Goal: Check status

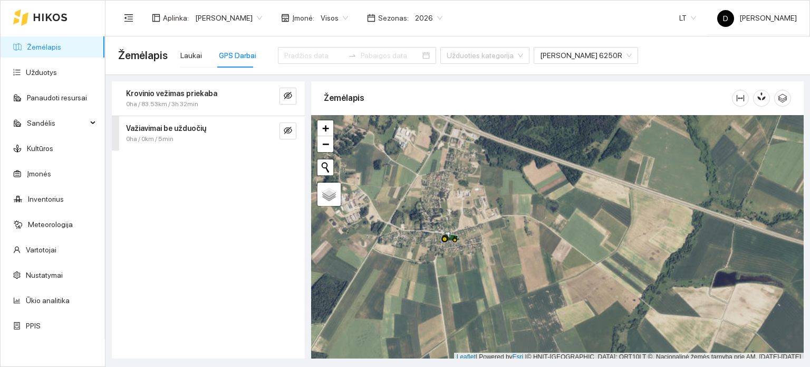
scroll to position [3, 0]
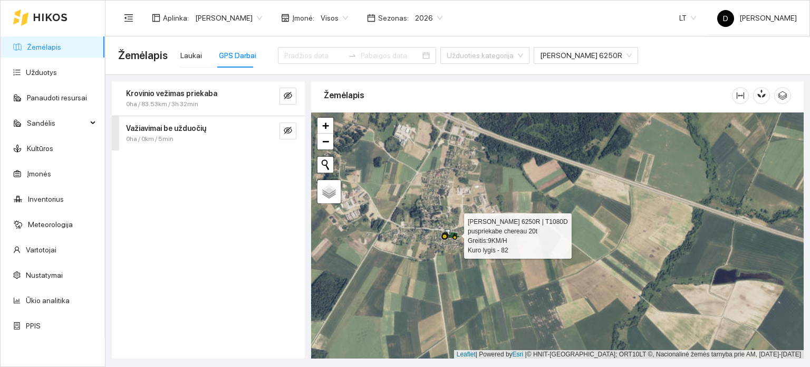
click at [447, 232] on icon at bounding box center [447, 232] width 5 height 7
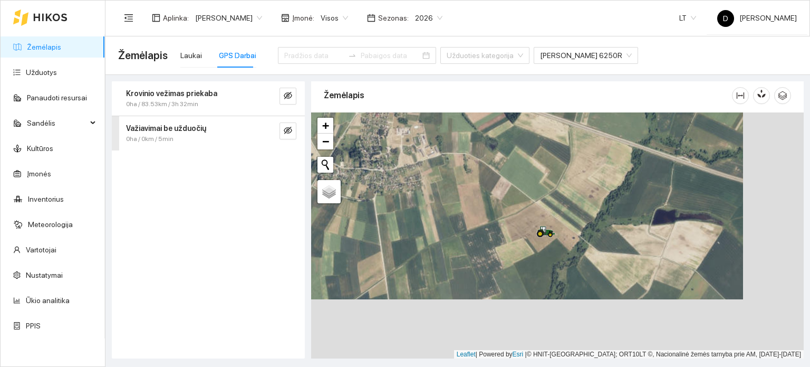
drag, startPoint x: 517, startPoint y: 263, endPoint x: 459, endPoint y: 199, distance: 86.6
click at [459, 199] on div at bounding box center [557, 235] width 493 height 246
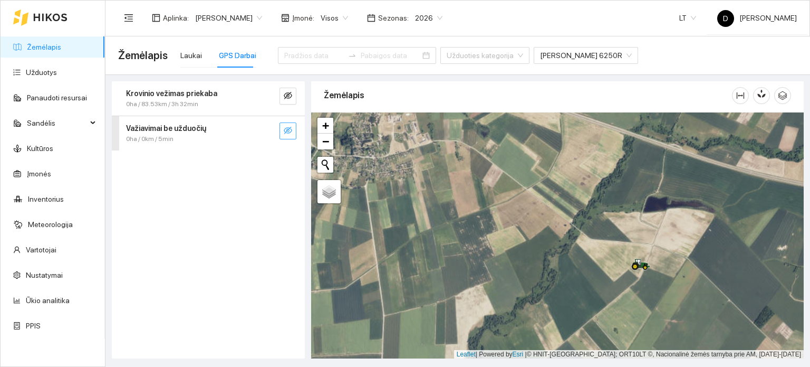
click at [284, 130] on icon "eye-invisible" at bounding box center [288, 130] width 8 height 7
click at [289, 96] on icon "eye-invisible" at bounding box center [288, 95] width 8 height 8
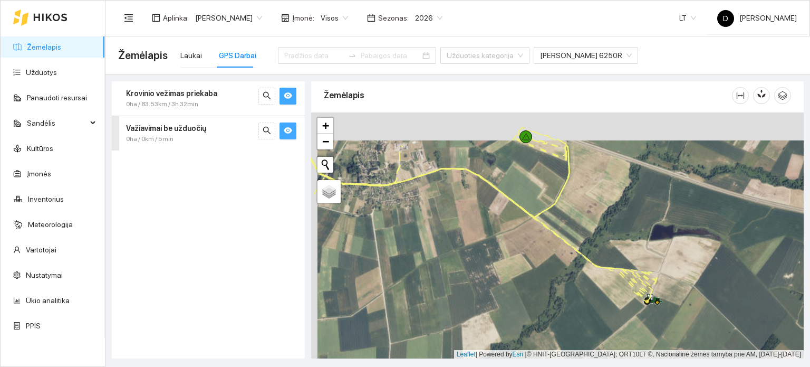
drag, startPoint x: 475, startPoint y: 222, endPoint x: 481, endPoint y: 250, distance: 28.7
click at [481, 250] on div at bounding box center [557, 235] width 493 height 246
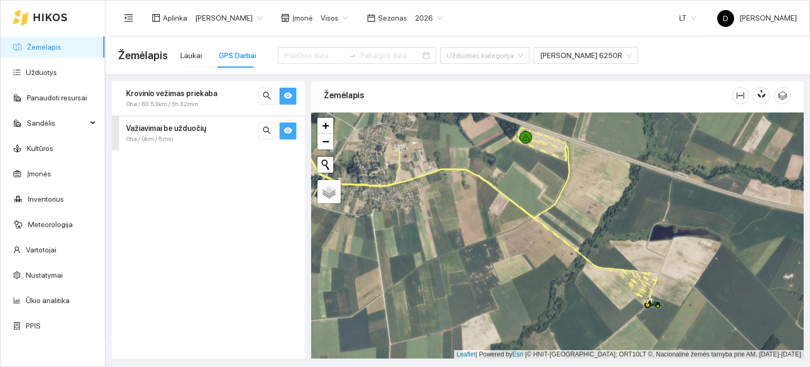
click at [289, 130] on icon "eye" at bounding box center [288, 130] width 8 height 6
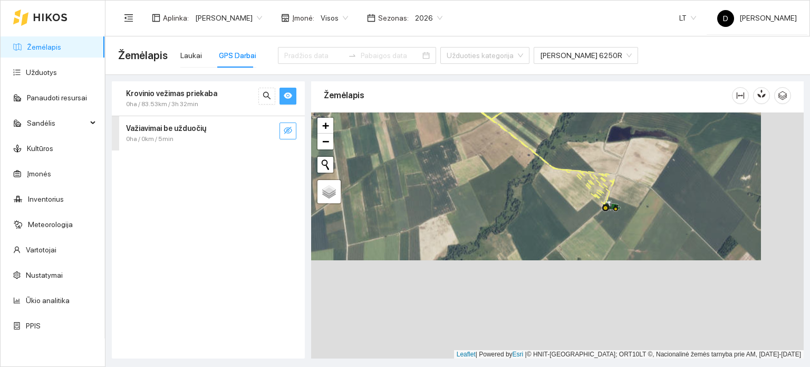
drag, startPoint x: 511, startPoint y: 278, endPoint x: 464, endPoint y: 170, distance: 117.4
click at [464, 170] on div at bounding box center [557, 235] width 493 height 246
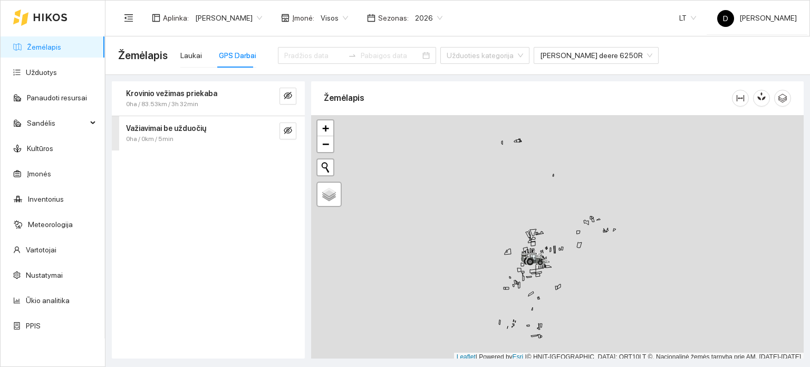
scroll to position [3, 0]
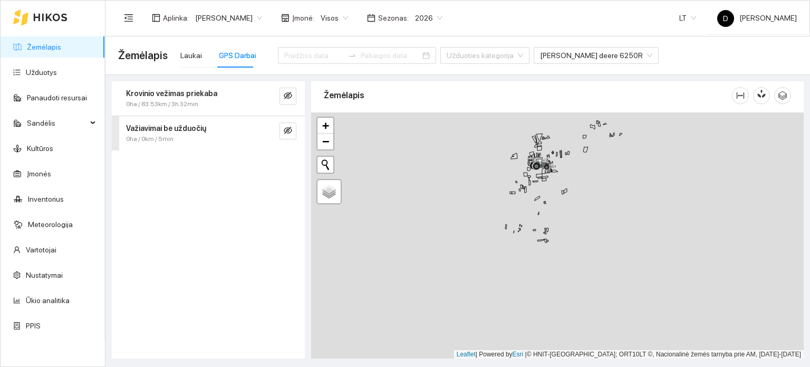
drag, startPoint x: 542, startPoint y: 300, endPoint x: 551, endPoint y: 196, distance: 104.3
click at [551, 196] on div at bounding box center [557, 235] width 493 height 246
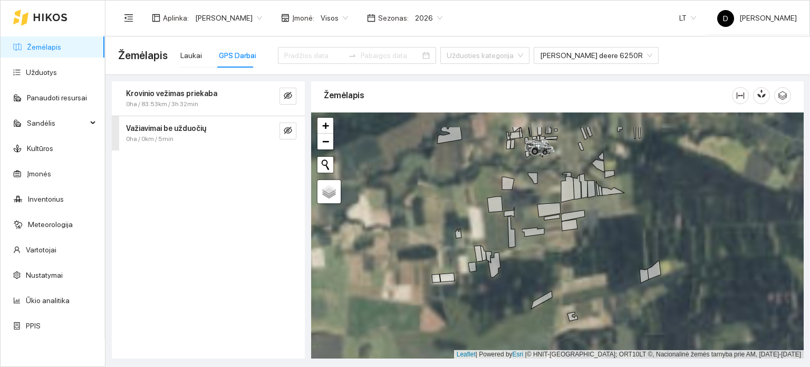
drag, startPoint x: 549, startPoint y: 144, endPoint x: 501, endPoint y: 254, distance: 120.1
click at [501, 254] on div at bounding box center [557, 235] width 493 height 246
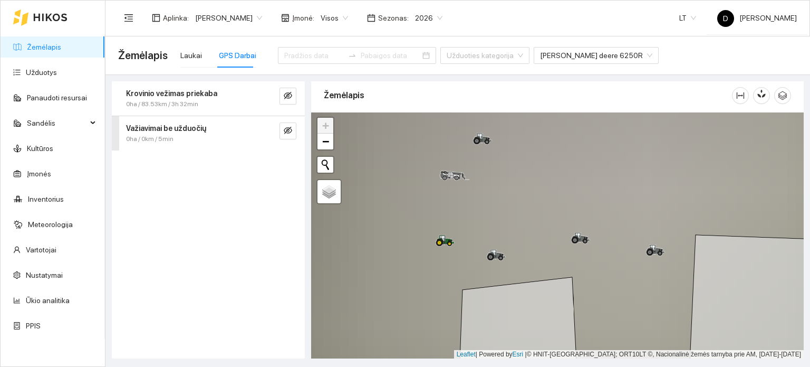
drag, startPoint x: 464, startPoint y: 194, endPoint x: 441, endPoint y: 303, distance: 112.2
click at [441, 303] on div at bounding box center [557, 235] width 493 height 246
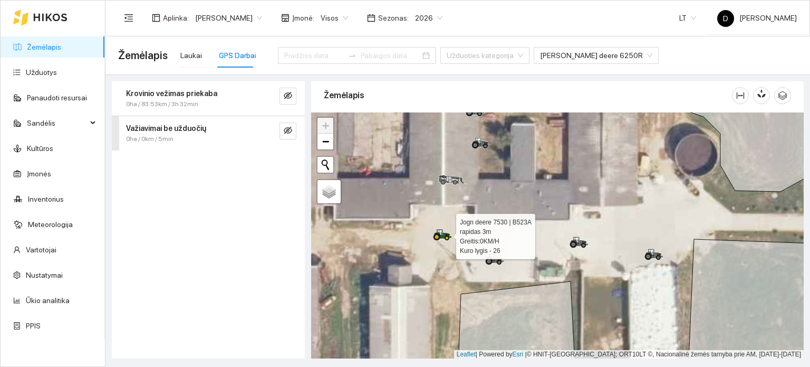
click at [442, 235] on icon at bounding box center [440, 233] width 5 height 6
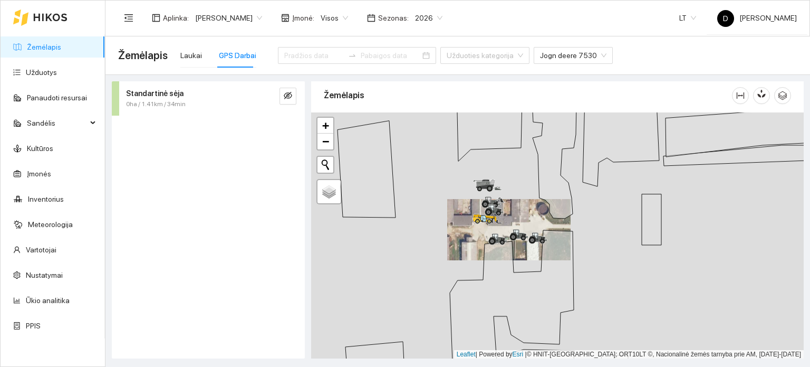
drag, startPoint x: 478, startPoint y: 277, endPoint x: 575, endPoint y: 158, distance: 153.4
click at [573, 161] on div at bounding box center [557, 235] width 493 height 246
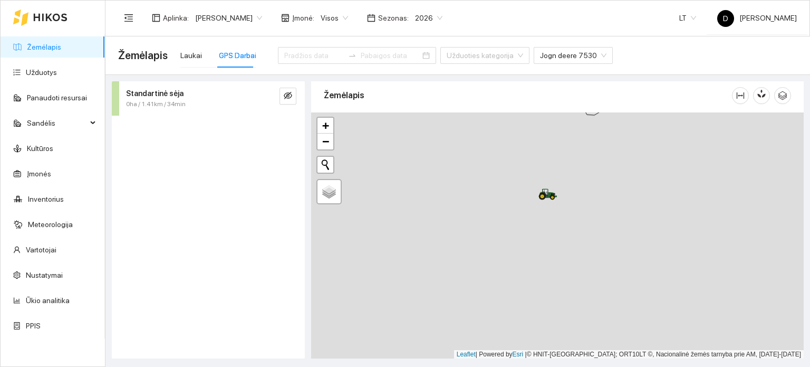
drag, startPoint x: 494, startPoint y: 292, endPoint x: 631, endPoint y: 93, distance: 241.8
click at [624, 101] on div "Žemėlapis" at bounding box center [557, 217] width 493 height 277
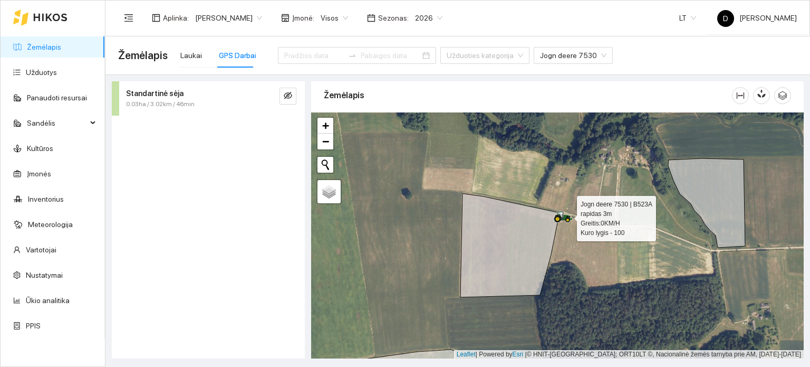
click at [564, 218] on icon at bounding box center [564, 215] width 18 height 8
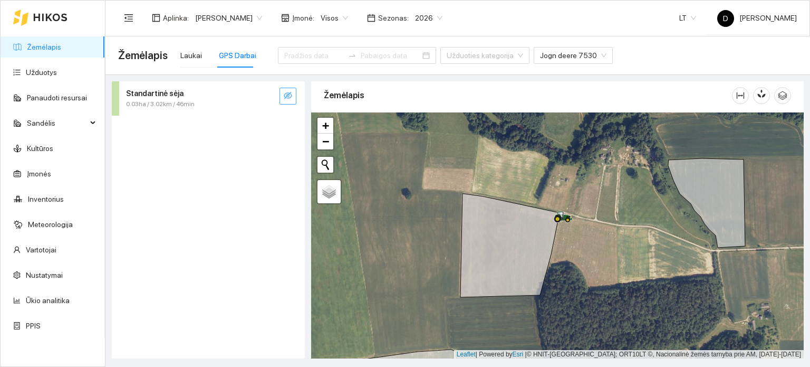
click at [285, 94] on icon "eye-invisible" at bounding box center [288, 95] width 8 height 7
